Goal: Task Accomplishment & Management: Complete application form

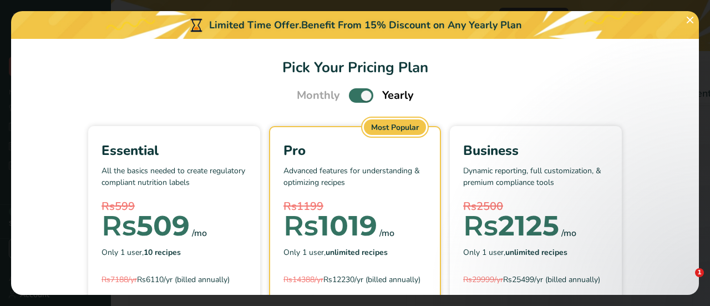
select select "Calories"
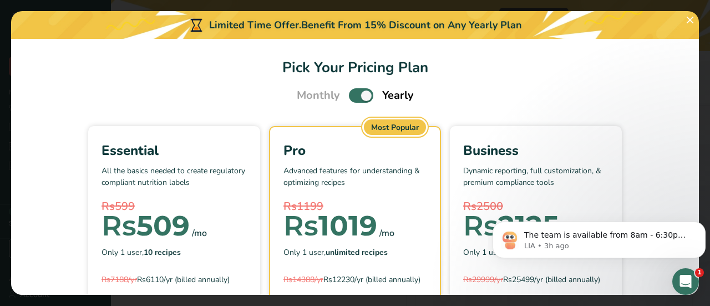
click at [351, 99] on span "Pick Your Pricing Plan Modal" at bounding box center [361, 95] width 24 height 14
click at [351, 99] on input "Pick Your Pricing Plan Modal" at bounding box center [352, 95] width 7 height 7
checkbox input "false"
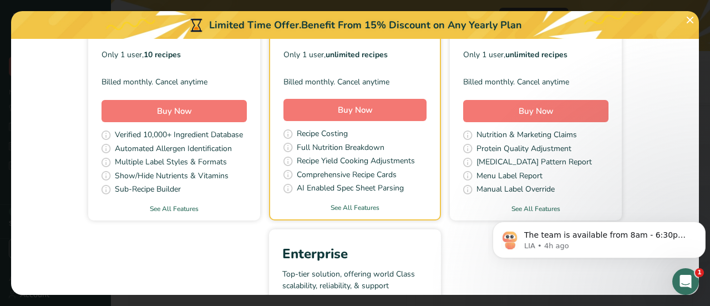
scroll to position [222, 0]
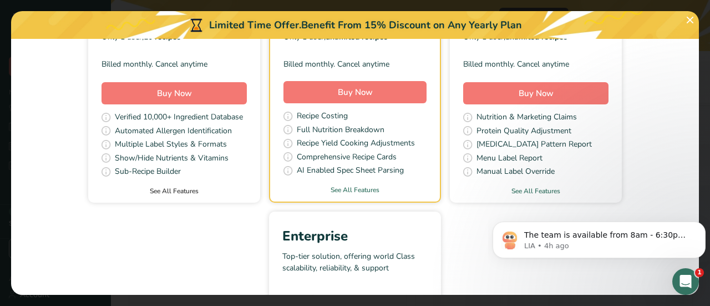
click at [166, 194] on link "See All Features" at bounding box center [174, 191] width 172 height 10
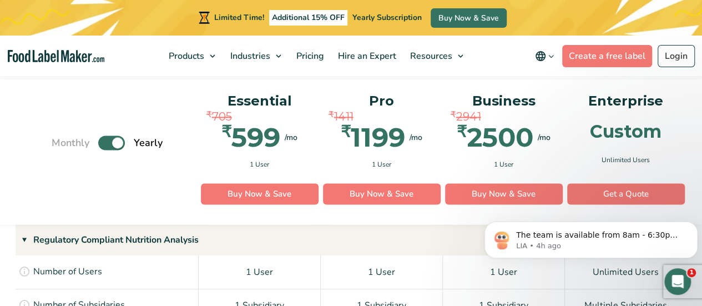
click at [103, 138] on label "Toggle" at bounding box center [111, 142] width 27 height 14
click at [61, 139] on input "Toggle" at bounding box center [57, 142] width 7 height 7
checkbox input "false"
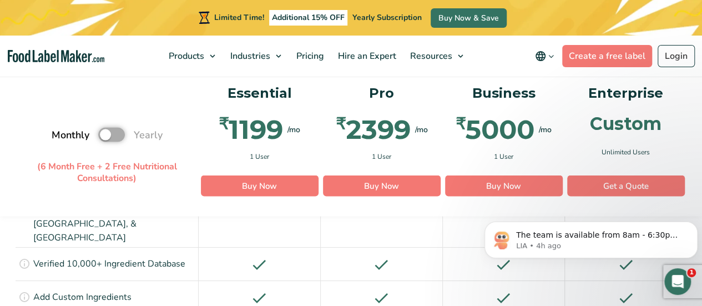
scroll to position [1075, 0]
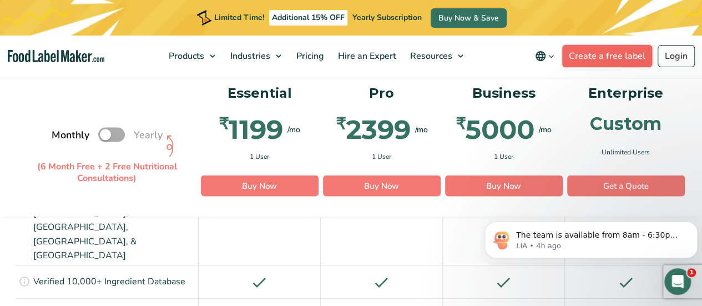
click at [611, 53] on link "Create a free label" at bounding box center [607, 56] width 90 height 22
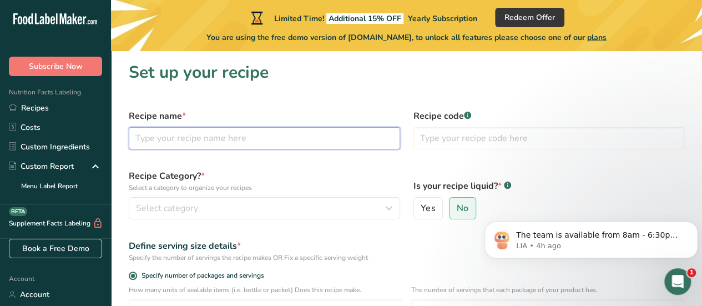
click at [148, 136] on input "text" at bounding box center [264, 138] width 271 height 22
type input "Banana chips"
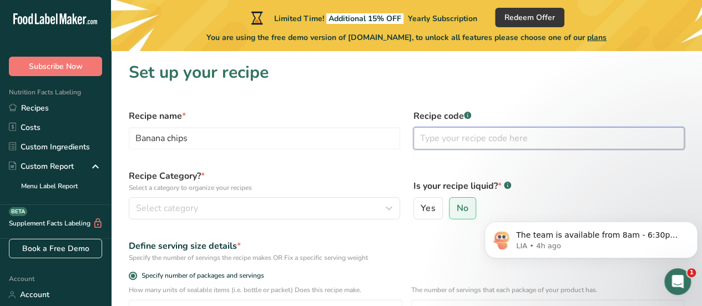
click at [459, 139] on input "text" at bounding box center [548, 138] width 271 height 22
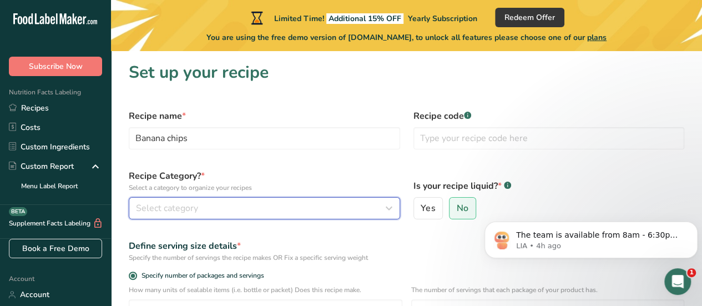
click at [179, 210] on span "Select category" at bounding box center [167, 207] width 62 height 13
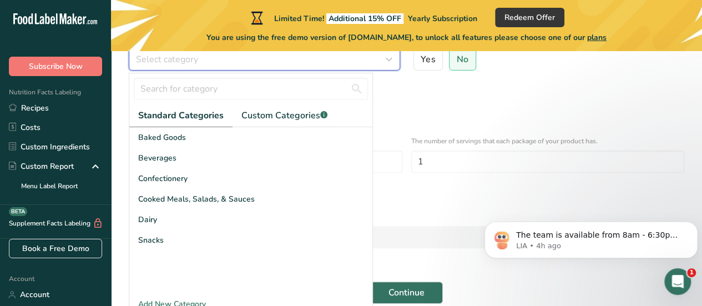
scroll to position [166, 0]
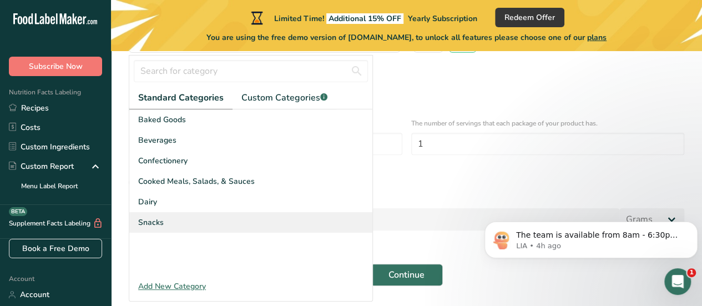
click at [158, 221] on span "Snacks" at bounding box center [151, 222] width 26 height 12
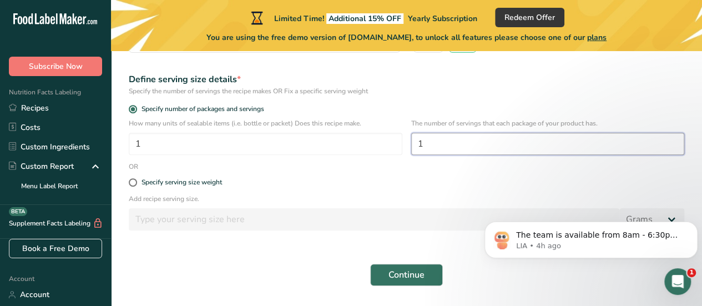
click at [457, 150] on input "1" at bounding box center [547, 144] width 273 height 22
click at [134, 184] on span at bounding box center [133, 182] width 8 height 8
click at [134, 184] on input "Specify serving size weight" at bounding box center [132, 182] width 7 height 7
radio input "true"
radio input "false"
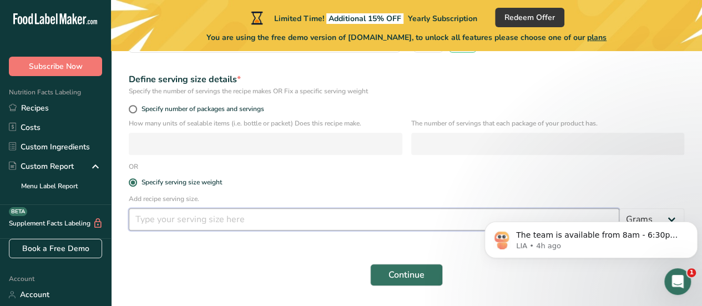
click at [158, 222] on input "number" at bounding box center [374, 219] width 490 height 22
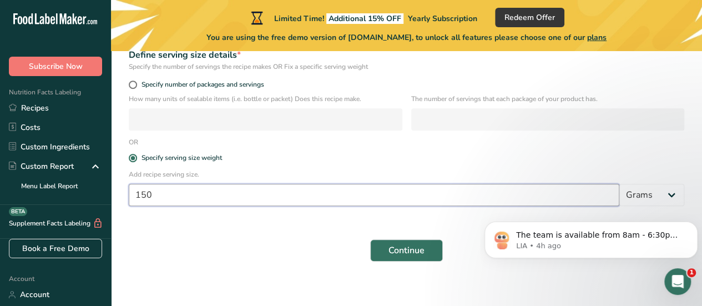
scroll to position [200, 0]
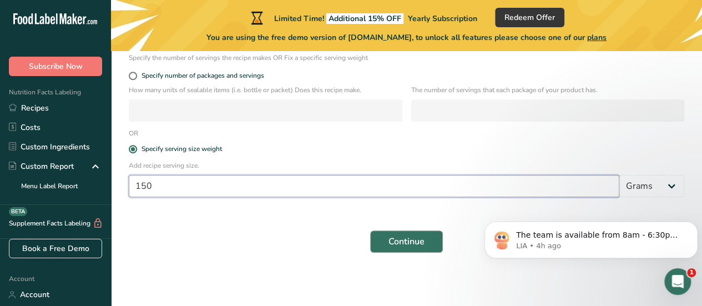
type input "150"
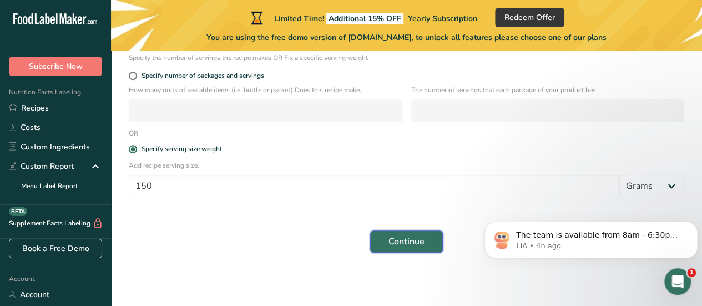
click at [409, 239] on span "Continue" at bounding box center [406, 241] width 36 height 13
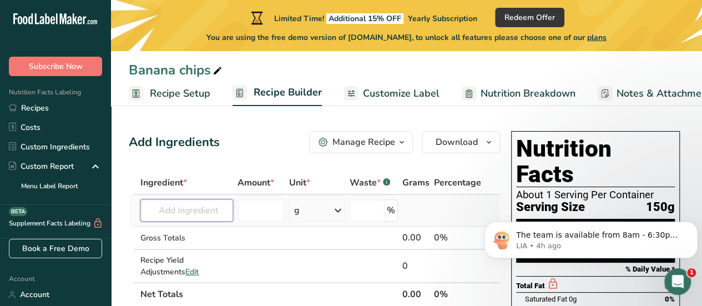
click at [191, 211] on input "text" at bounding box center [186, 210] width 93 height 22
type input "N"
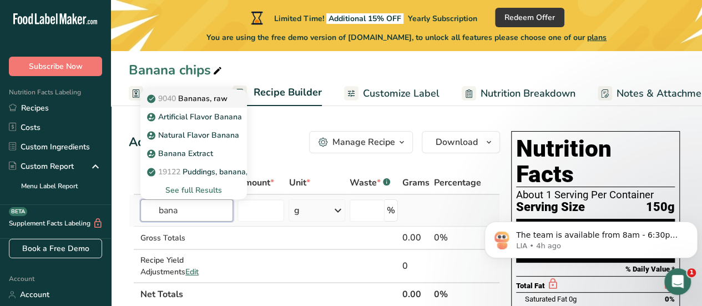
type input "bana"
click at [200, 100] on p "9040 Bananas, raw" at bounding box center [188, 99] width 78 height 12
type input "Bananas, raw"
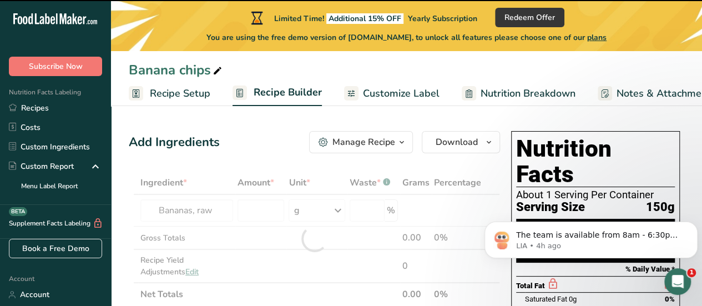
type input "0"
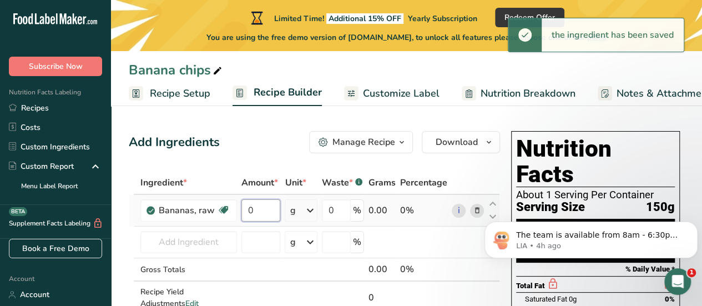
click at [266, 208] on input "0" at bounding box center [260, 210] width 39 height 22
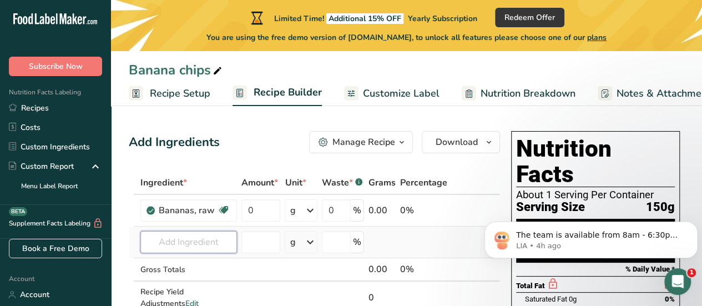
click at [179, 239] on div "Ingredient * Amount * Unit * Waste * .a-a{fill:#347362;}.b-a{fill:#fff;} Grams …" at bounding box center [314, 254] width 371 height 166
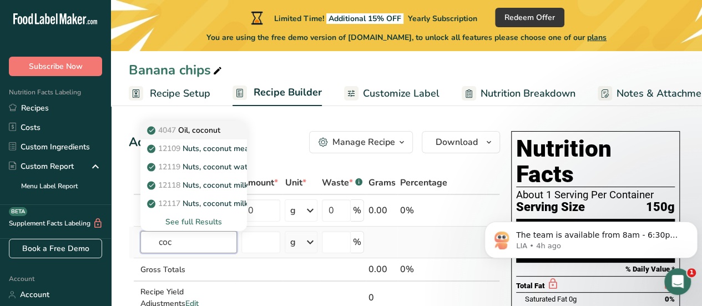
type input "coc"
click at [210, 128] on p "4047 Oil, coconut" at bounding box center [184, 130] width 71 height 12
type input "Oil, coconut"
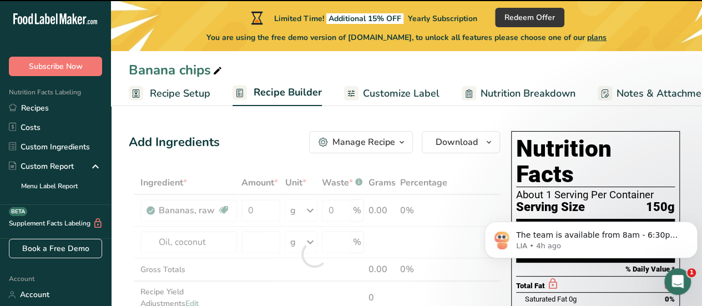
type input "0"
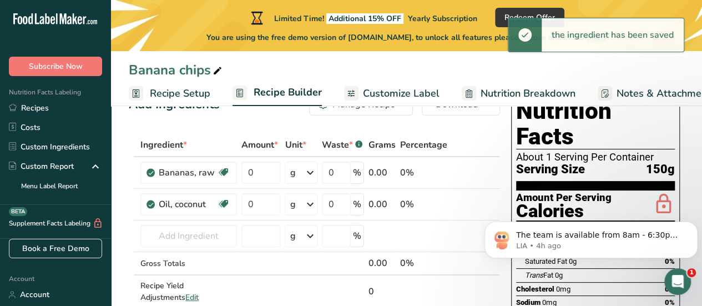
scroll to position [55, 0]
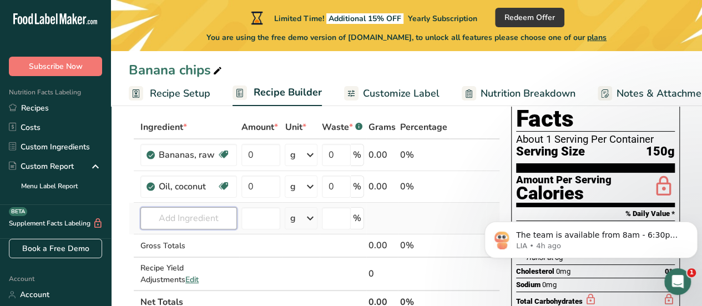
click at [200, 214] on input "text" at bounding box center [188, 218] width 97 height 22
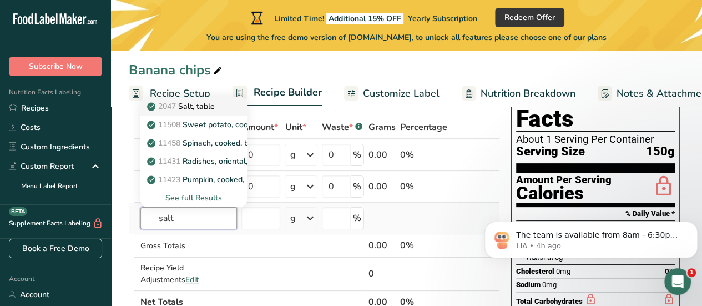
type input "salt"
click at [190, 110] on p "2047 Salt, table" at bounding box center [181, 106] width 65 height 12
type input "Salt, table"
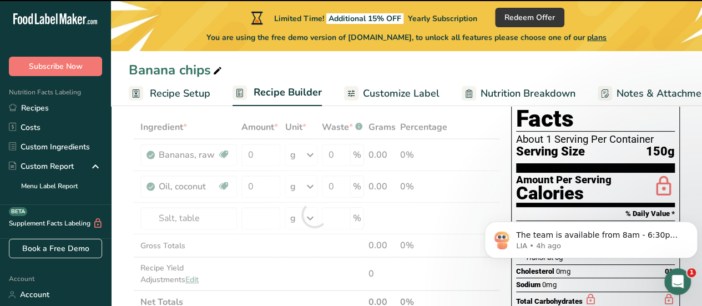
type input "0"
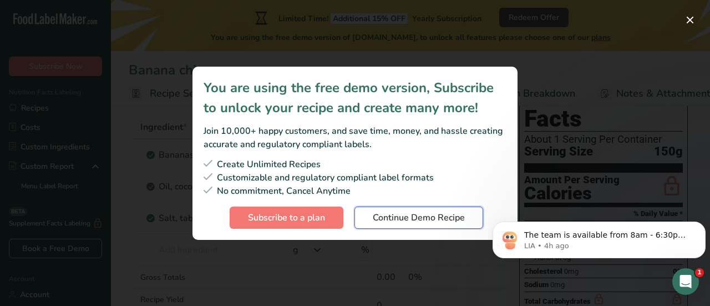
click at [398, 219] on span "Continue Demo Recipe" at bounding box center [419, 217] width 92 height 13
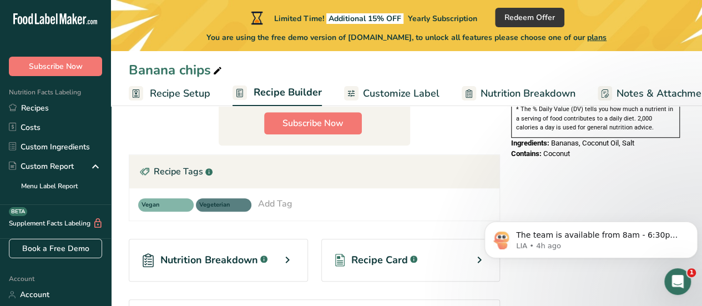
scroll to position [388, 0]
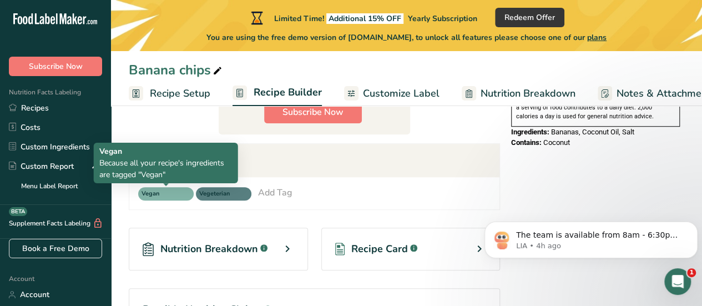
click at [163, 193] on span "Vegan" at bounding box center [160, 193] width 39 height 9
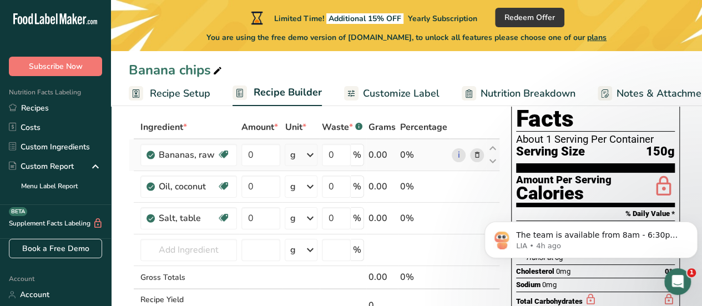
scroll to position [73, 0]
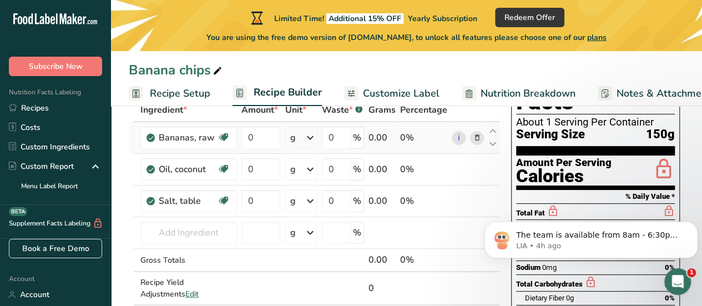
click at [310, 132] on icon at bounding box center [309, 138] width 13 height 20
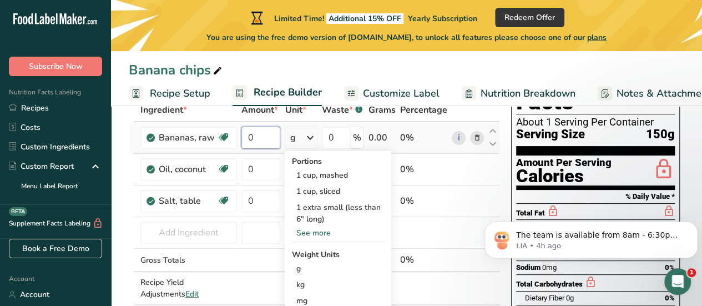
click at [261, 135] on input "0" at bounding box center [260, 137] width 39 height 22
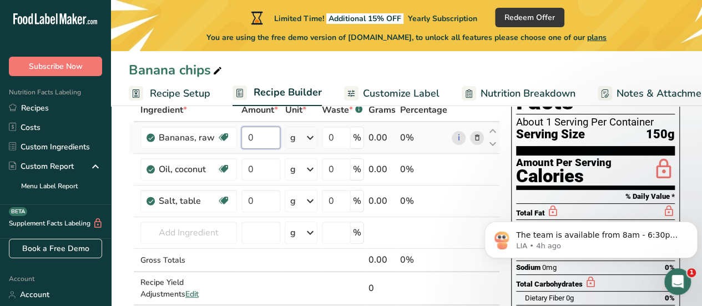
click at [259, 131] on input "0" at bounding box center [260, 137] width 39 height 22
type input "95"
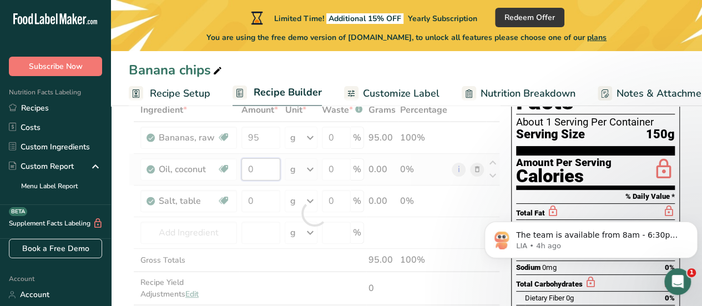
click at [259, 164] on div "Ingredient * Amount * Unit * Waste * .a-a{fill:#347362;}.b-a{fill:#fff;} Grams …" at bounding box center [314, 213] width 371 height 230
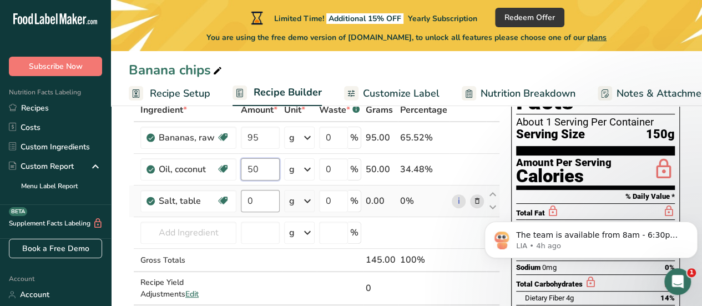
type input "50"
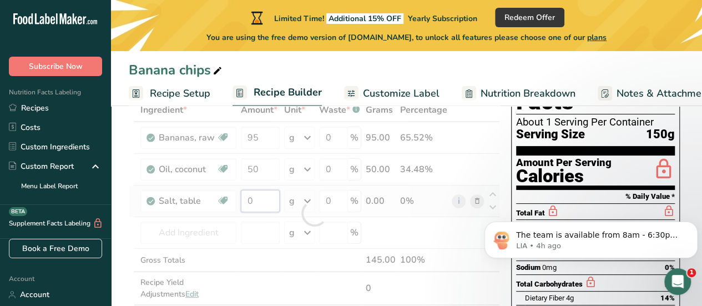
click at [259, 200] on div "Ingredient * Amount * Unit * Waste * .a-a{fill:#347362;}.b-a{fill:#fff;} Grams …" at bounding box center [314, 213] width 371 height 230
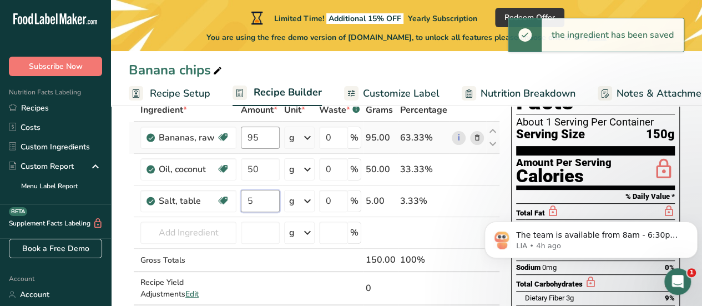
type input "5"
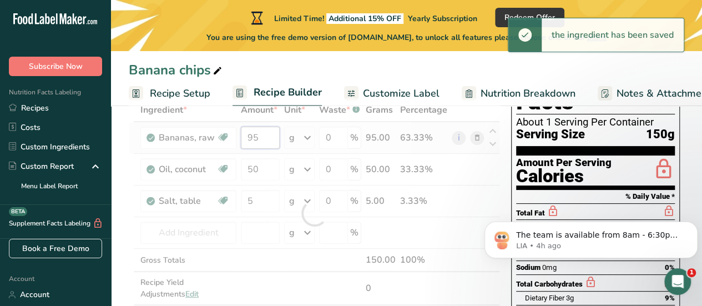
click at [257, 136] on div "Ingredient * Amount * Unit * Waste * .a-a{fill:#347362;}.b-a{fill:#fff;} Grams …" at bounding box center [314, 213] width 371 height 230
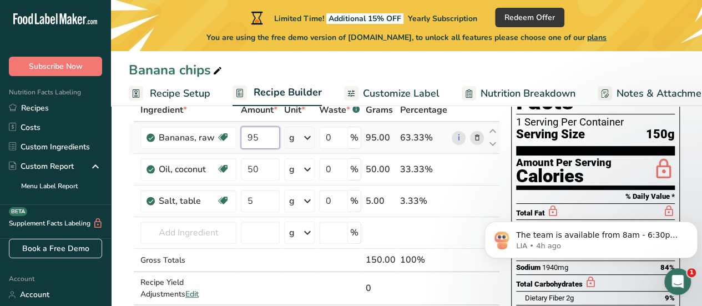
drag, startPoint x: 265, startPoint y: 136, endPoint x: 224, endPoint y: 124, distance: 42.8
click at [224, 124] on tr "Bananas, raw Dairy free Gluten free Vegan Vegetarian Soy free 95 g Portions 1 c…" at bounding box center [314, 138] width 370 height 32
type input "66"
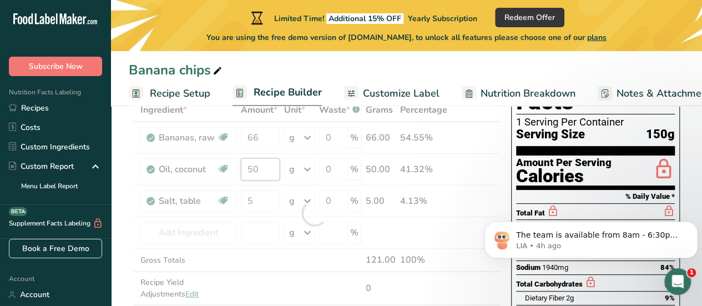
drag, startPoint x: 262, startPoint y: 167, endPoint x: 158, endPoint y: 168, distance: 104.3
click at [158, 168] on div "Ingredient * Amount * Unit * Waste * .a-a{fill:#347362;}.b-a{fill:#fff;} Grams …" at bounding box center [314, 213] width 371 height 230
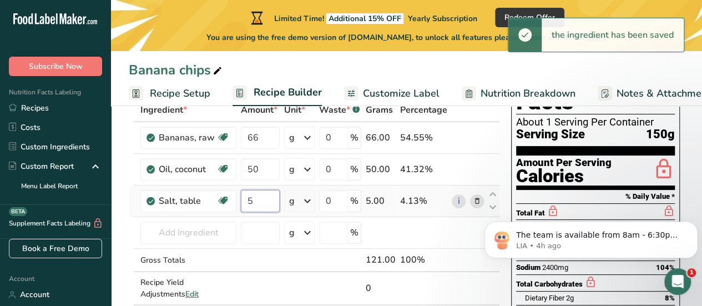
click at [273, 196] on div "Ingredient * Amount * Unit * Waste * .a-a{fill:#347362;}.b-a{fill:#fff;} Grams …" at bounding box center [314, 213] width 371 height 230
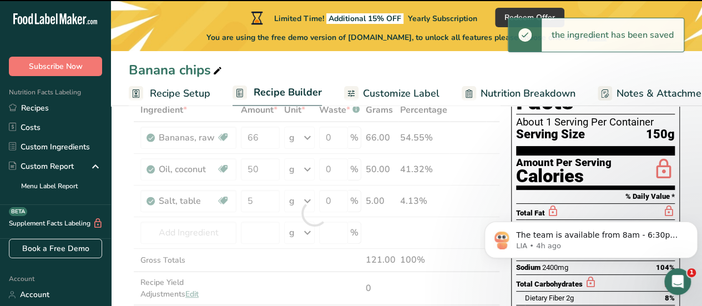
click at [263, 164] on div at bounding box center [314, 213] width 371 height 230
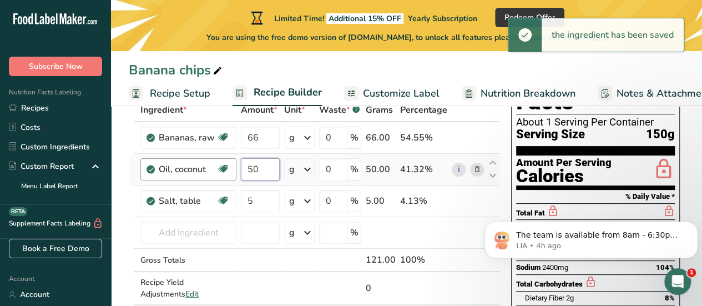
drag, startPoint x: 264, startPoint y: 169, endPoint x: 225, endPoint y: 164, distance: 39.2
click at [225, 164] on tr "Oil, coconut Dairy free Gluten free Vegan Vegetarian Soy free 50 g Portions 1 t…" at bounding box center [314, 170] width 370 height 32
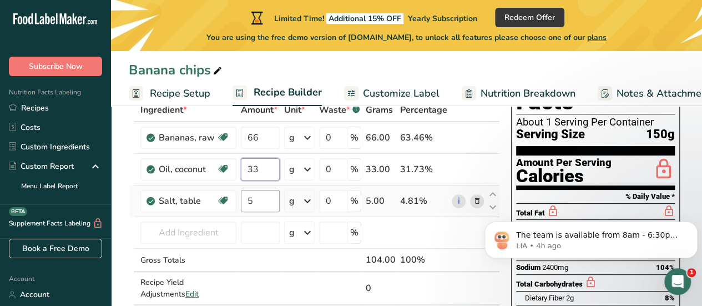
type input "33"
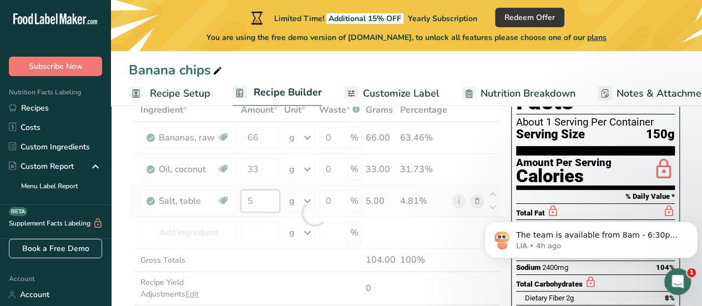
click at [260, 202] on div "Ingredient * Amount * Unit * Waste * .a-a{fill:#347362;}.b-a{fill:#fff;} Grams …" at bounding box center [314, 213] width 371 height 230
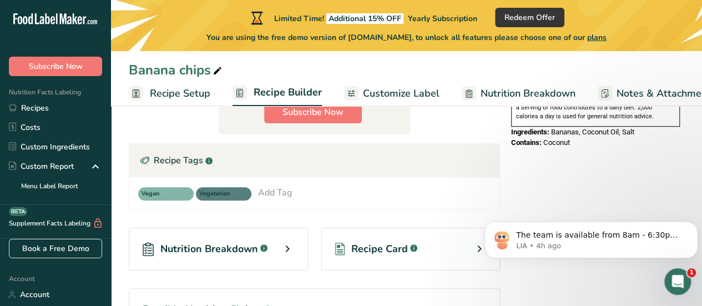
scroll to position [406, 0]
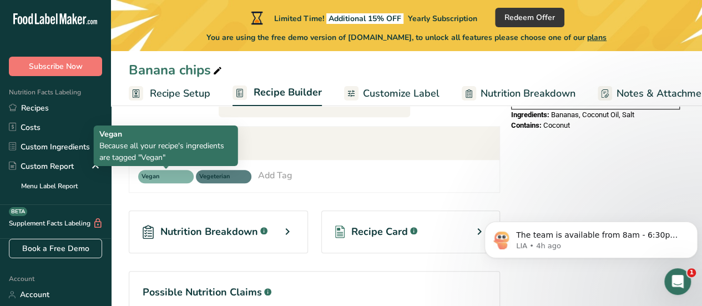
type input "1"
click at [164, 174] on span "Vegan" at bounding box center [160, 176] width 39 height 9
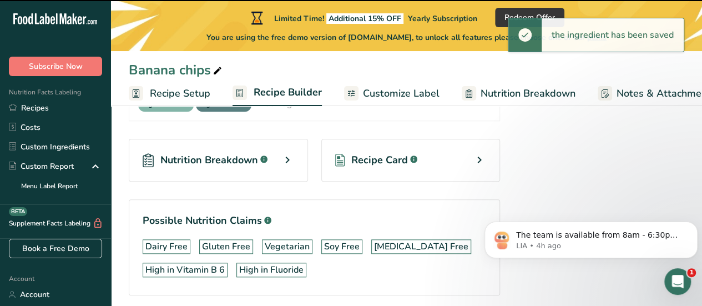
scroll to position [516, 0]
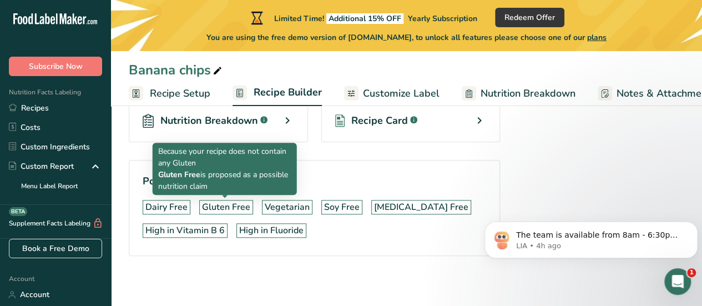
click at [244, 203] on div "Gluten Free" at bounding box center [226, 206] width 48 height 13
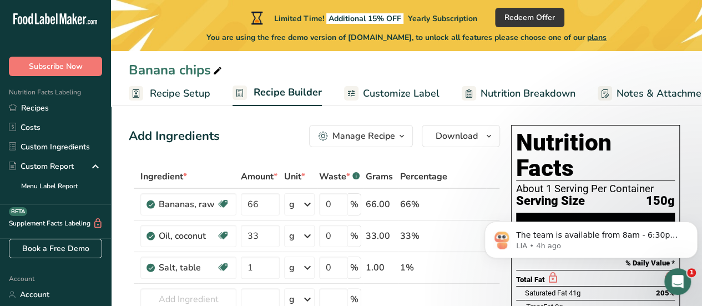
scroll to position [0, 0]
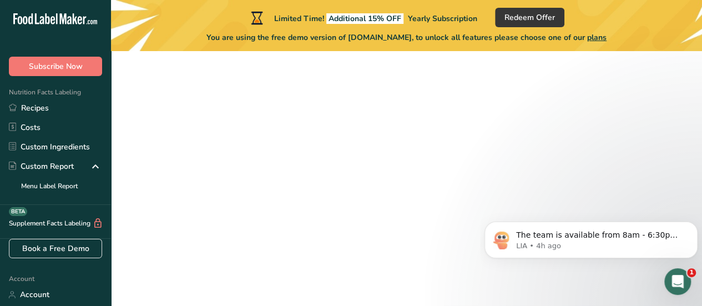
scroll to position [200, 0]
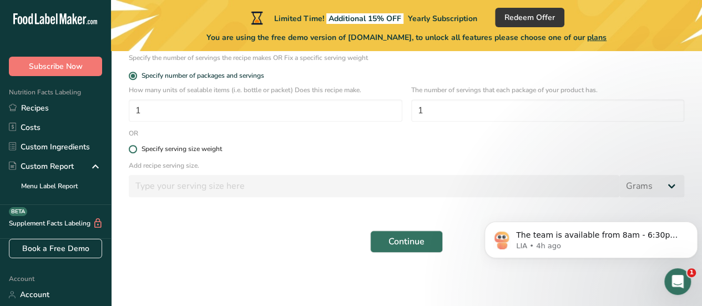
click at [131, 146] on span at bounding box center [133, 149] width 8 height 8
click at [131, 146] on input "Specify serving size weight" at bounding box center [132, 148] width 7 height 7
radio input "true"
radio input "false"
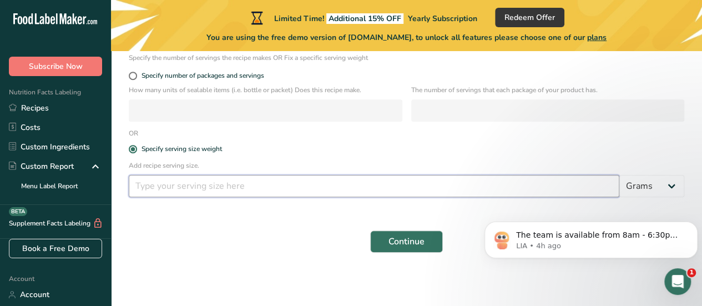
click at [183, 190] on input "number" at bounding box center [374, 186] width 490 height 22
type input "100"
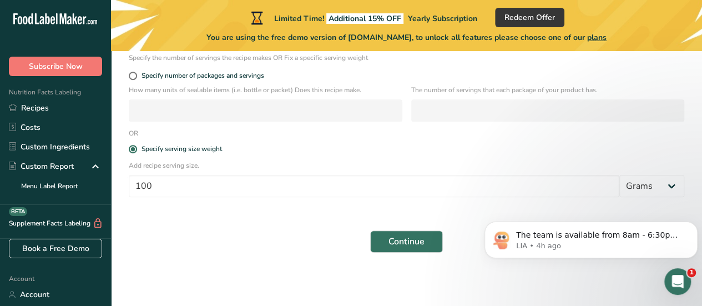
click at [171, 235] on div "Continue" at bounding box center [406, 242] width 569 height 36
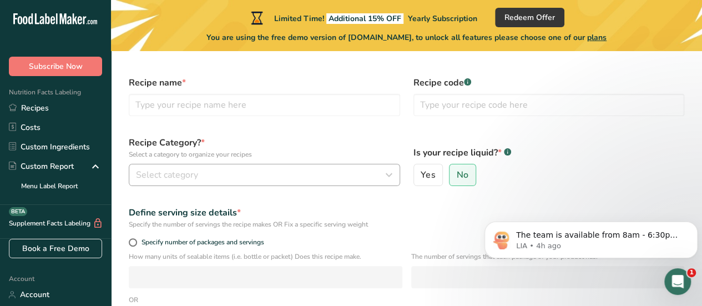
scroll to position [0, 0]
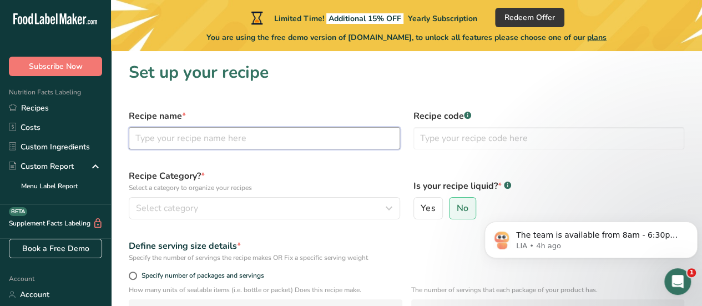
click at [189, 144] on input "text" at bounding box center [264, 138] width 271 height 22
type input "Banana chips"
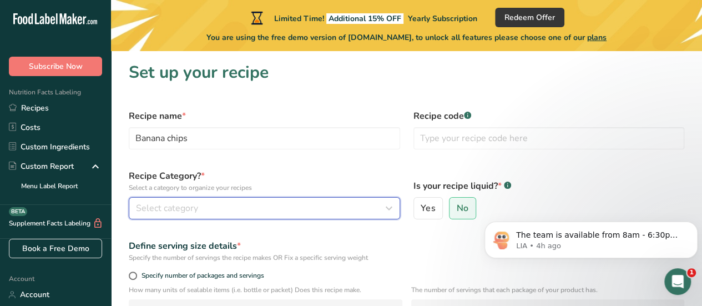
click at [159, 209] on span "Select category" at bounding box center [167, 207] width 62 height 13
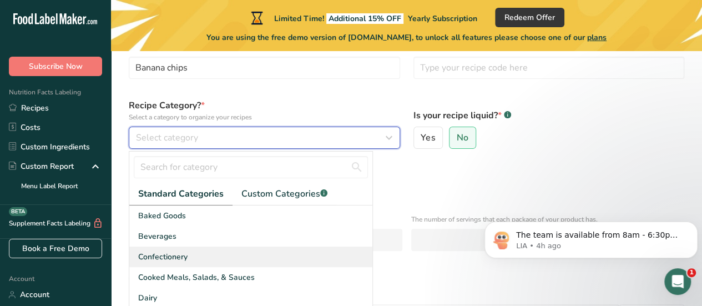
scroll to position [111, 0]
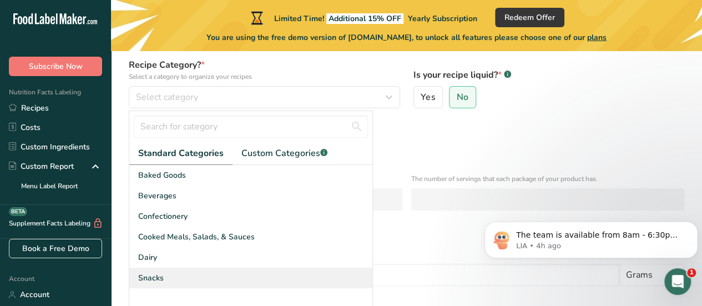
click at [157, 277] on span "Snacks" at bounding box center [151, 278] width 26 height 12
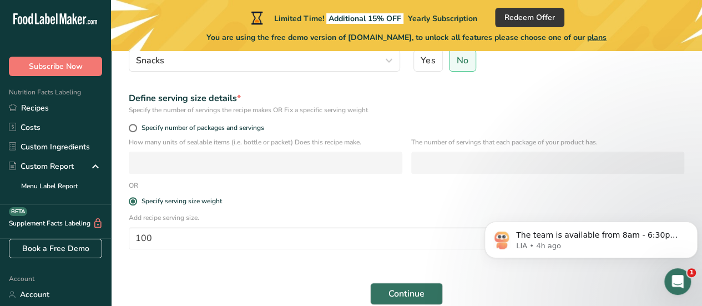
scroll to position [200, 0]
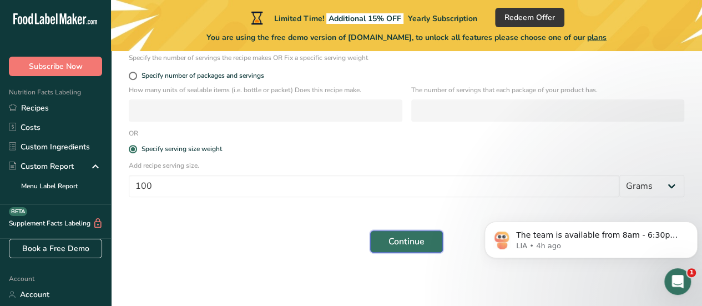
click at [422, 240] on span "Continue" at bounding box center [406, 241] width 36 height 13
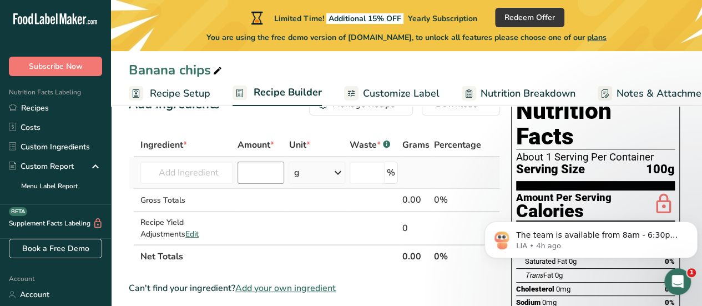
scroll to position [55, 0]
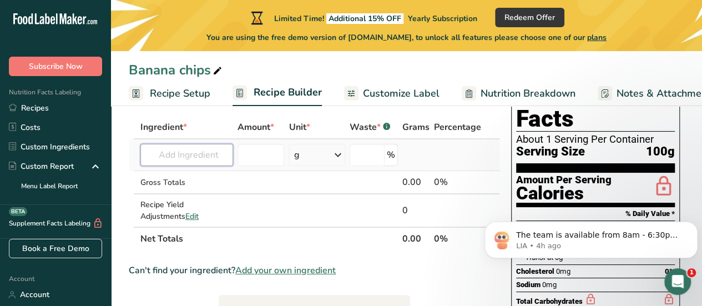
click at [183, 156] on input "text" at bounding box center [186, 155] width 93 height 22
type input "N"
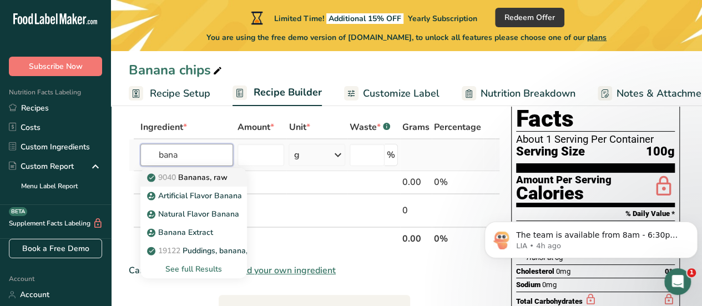
type input "bana"
click at [192, 178] on p "9040 Bananas, raw" at bounding box center [188, 177] width 78 height 12
type input "Bananas, raw"
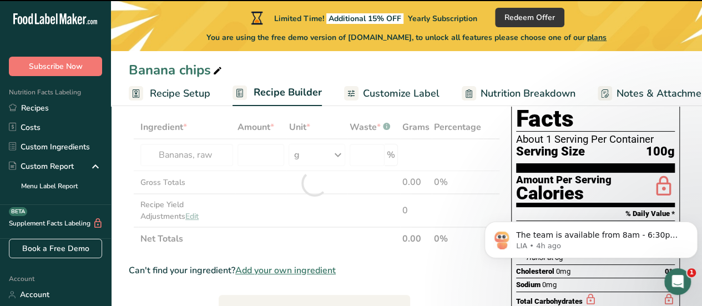
type input "0"
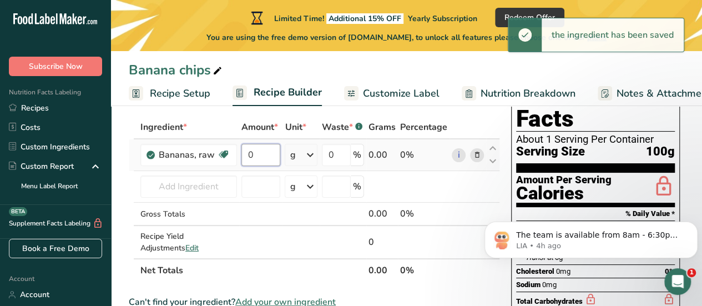
click at [266, 156] on input "0" at bounding box center [260, 155] width 39 height 22
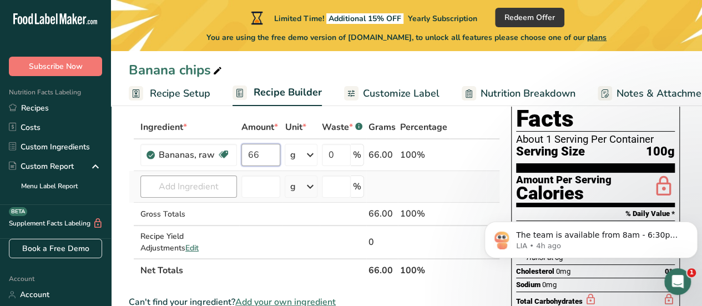
type input "66"
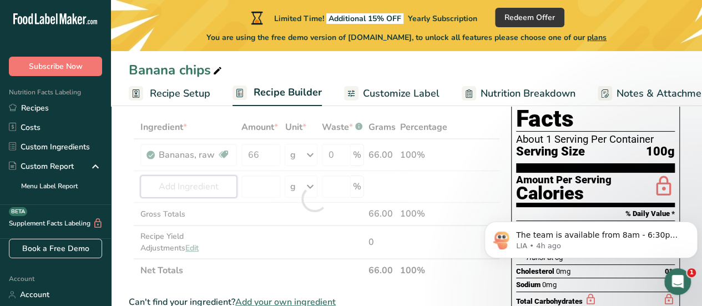
click at [201, 186] on div "Ingredient * Amount * Unit * Waste * .a-a{fill:#347362;}.b-a{fill:#fff;} Grams …" at bounding box center [314, 198] width 371 height 166
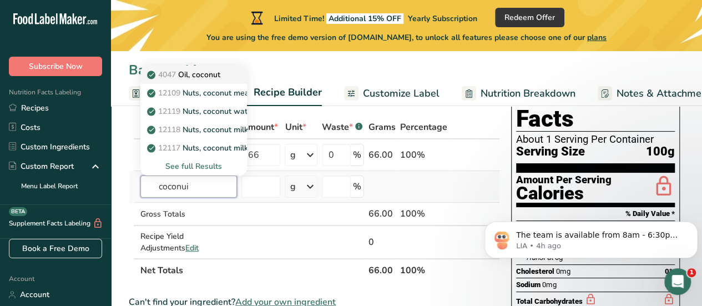
type input "coconui"
click at [199, 74] on p "4047 Oil, coconut" at bounding box center [184, 75] width 71 height 12
type input "Oil, coconut"
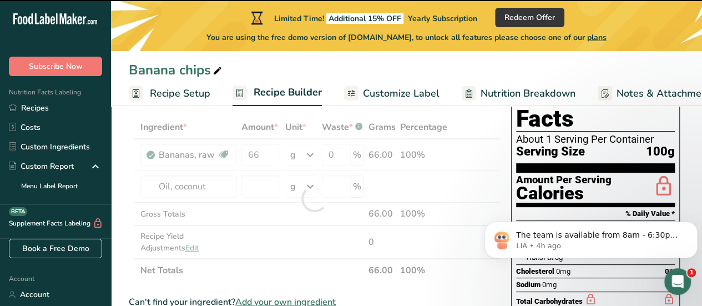
type input "0"
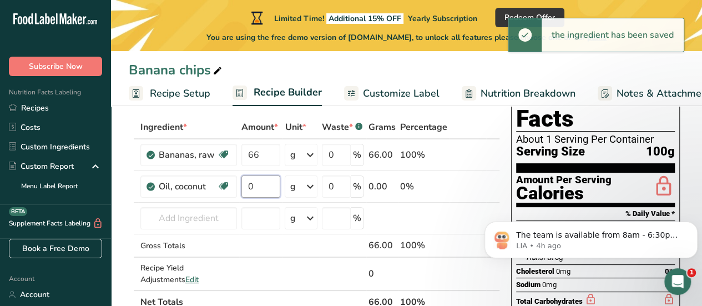
click at [267, 189] on input "0" at bounding box center [260, 186] width 39 height 22
type input "33"
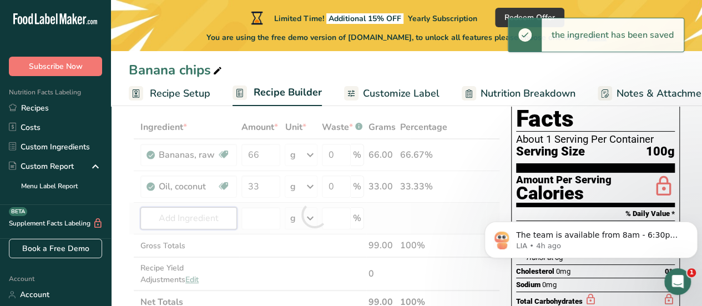
click at [178, 215] on div "Ingredient * Amount * Unit * Waste * .a-a{fill:#347362;}.b-a{fill:#fff;} Grams …" at bounding box center [314, 214] width 371 height 198
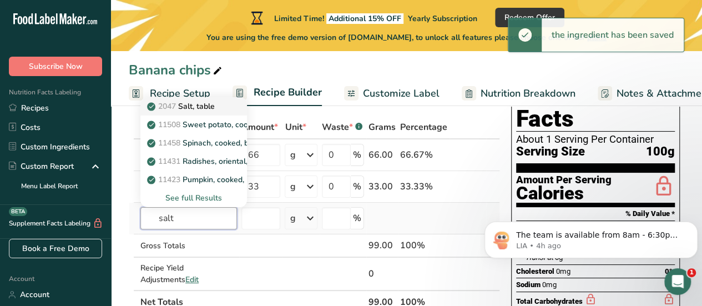
type input "salt"
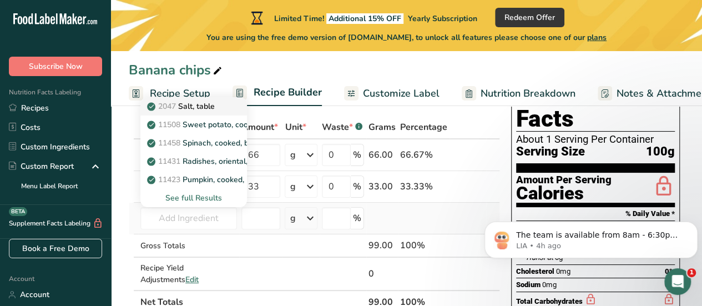
click at [202, 106] on p "2047 Salt, table" at bounding box center [181, 106] width 65 height 12
type input "Salt, table"
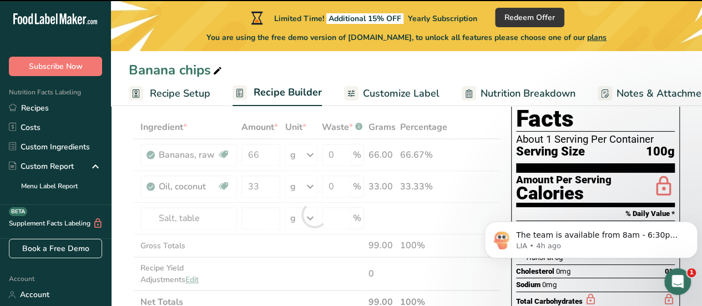
type input "0"
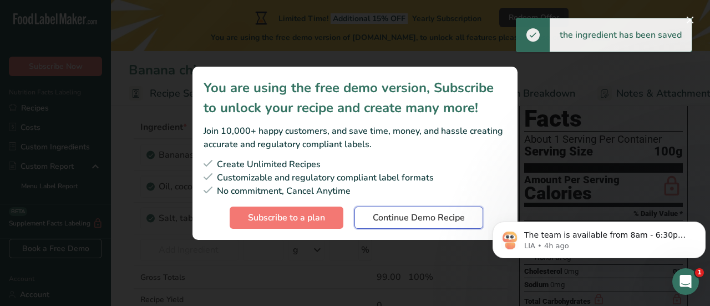
click at [440, 217] on span "Continue Demo Recipe" at bounding box center [419, 217] width 92 height 13
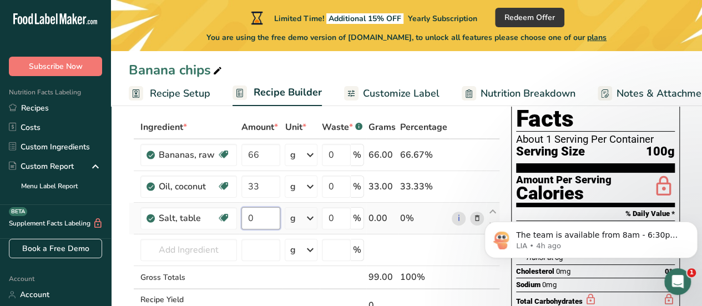
click at [261, 218] on input "0" at bounding box center [260, 218] width 39 height 22
type input "1"
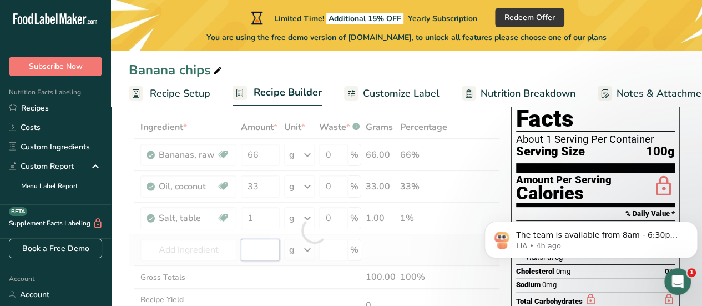
click at [251, 249] on div "Ingredient * Amount * Unit * Waste * .a-a{fill:#347362;}.b-a{fill:#fff;} Grams …" at bounding box center [314, 230] width 371 height 230
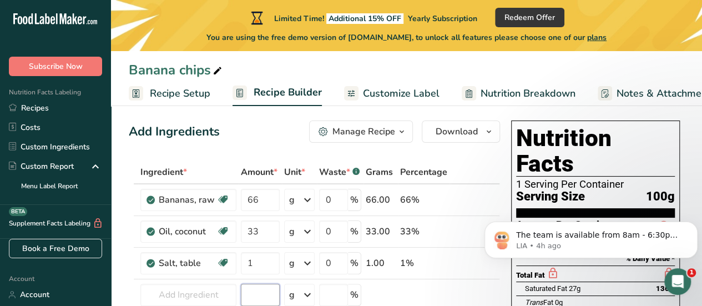
scroll to position [0, 0]
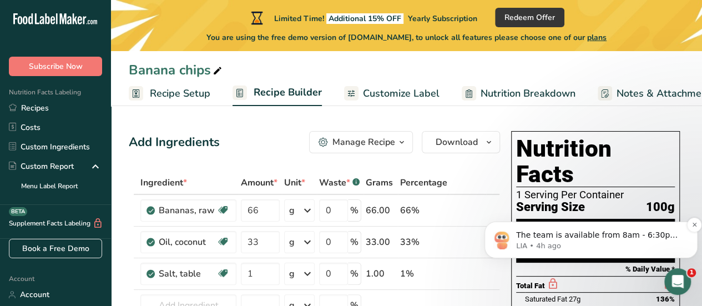
click at [658, 247] on p "LIA • 4h ago" at bounding box center [600, 246] width 168 height 10
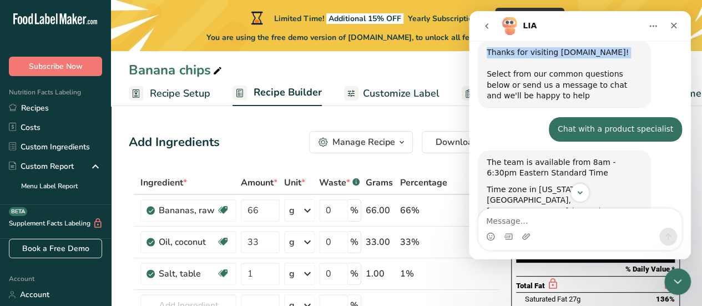
scroll to position [31, 0]
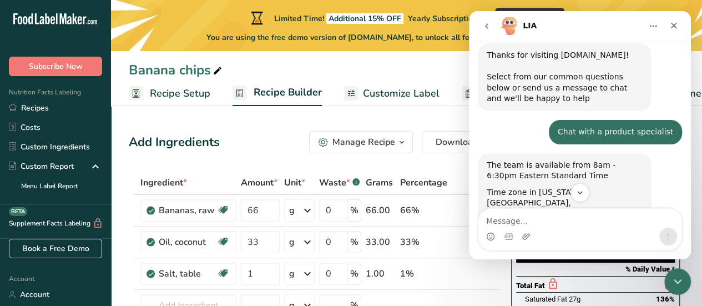
drag, startPoint x: 610, startPoint y: 23, endPoint x: 248, endPoint y: 58, distance: 363.4
click html "LIA Ask us anything, or share your feedback. Thanks for visiting FoodLabelMaker…"
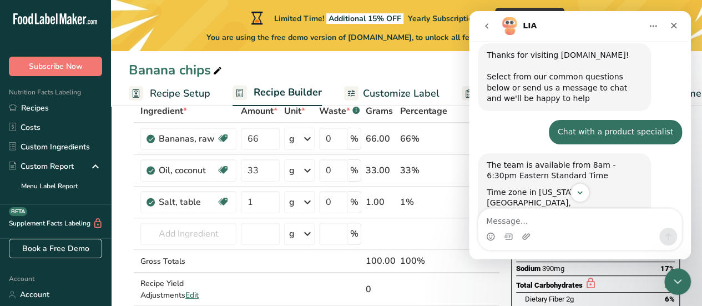
scroll to position [166, 0]
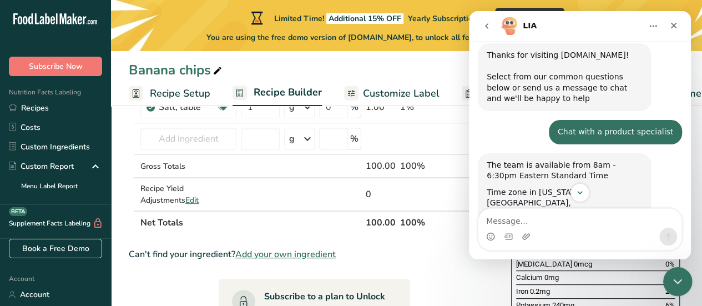
click at [682, 286] on icon "Close Intercom Messenger" at bounding box center [675, 279] width 13 height 13
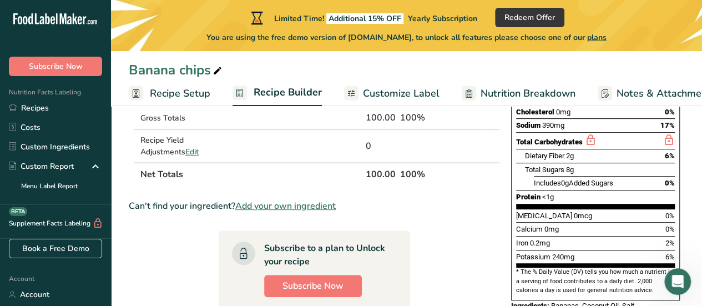
scroll to position [277, 0]
